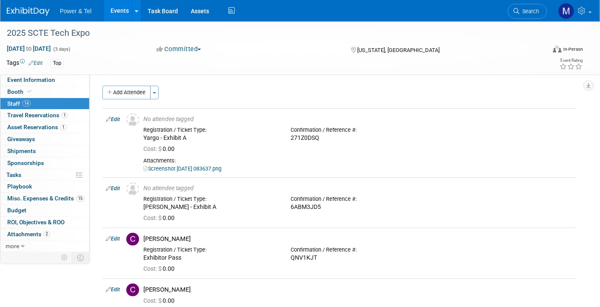
click at [124, 6] on link "Events" at bounding box center [119, 10] width 31 height 21
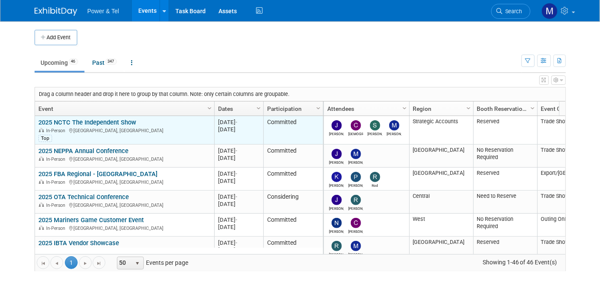
click at [127, 122] on link "2025 NCTC The Independent Show" at bounding box center [87, 123] width 98 height 8
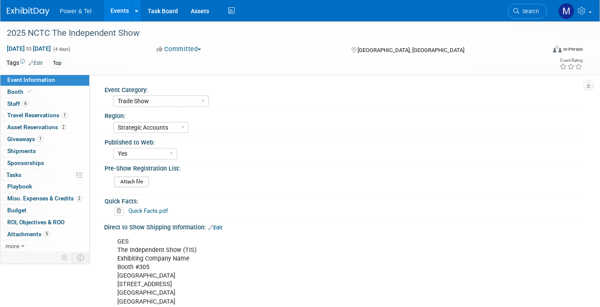
select select "Trade Show"
select select "Strategic Accounts"
select select "Yes"
click at [29, 99] on link "6 Staff 6" at bounding box center [44, 104] width 89 height 12
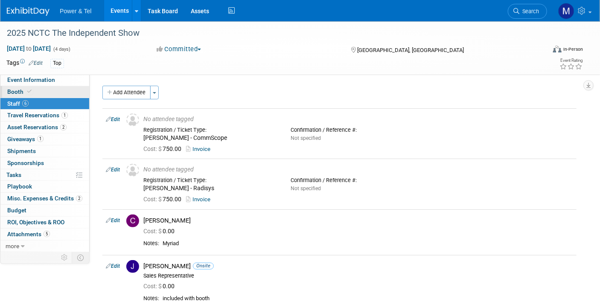
click at [36, 93] on link "Booth" at bounding box center [44, 92] width 89 height 12
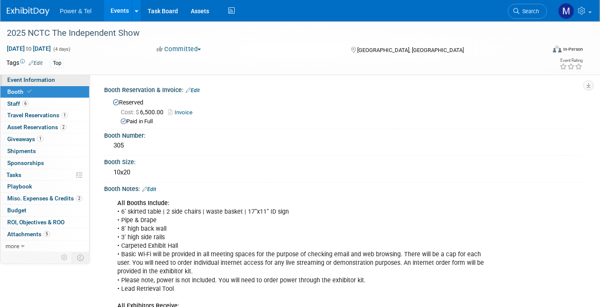
click at [52, 81] on span "Event Information" at bounding box center [31, 79] width 48 height 7
select select "Trade Show"
select select "Strategic Accounts"
select select "Yes"
